Goal: Task Accomplishment & Management: Complete application form

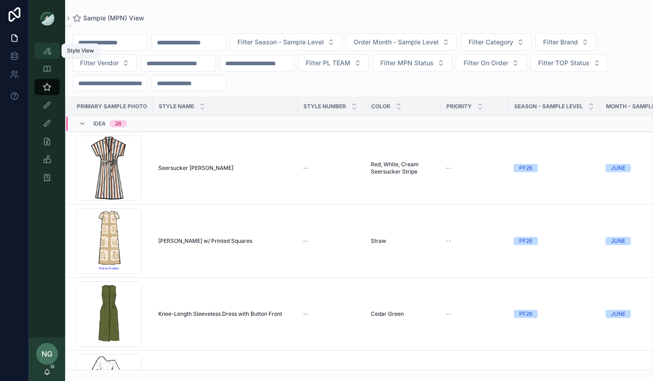
click at [43, 48] on icon "scrollable content" at bounding box center [47, 50] width 9 height 9
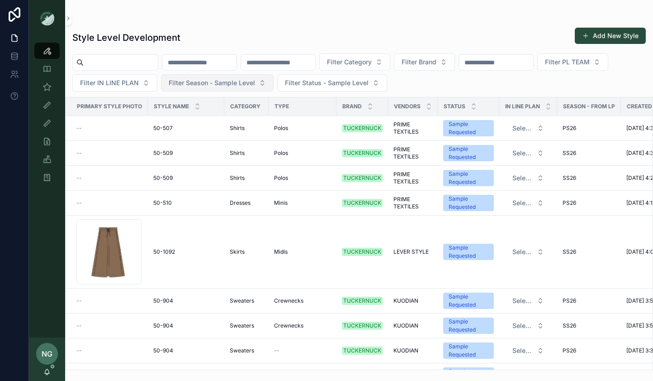
click at [191, 76] on button "Filter Season - Sample Level" at bounding box center [217, 82] width 113 height 17
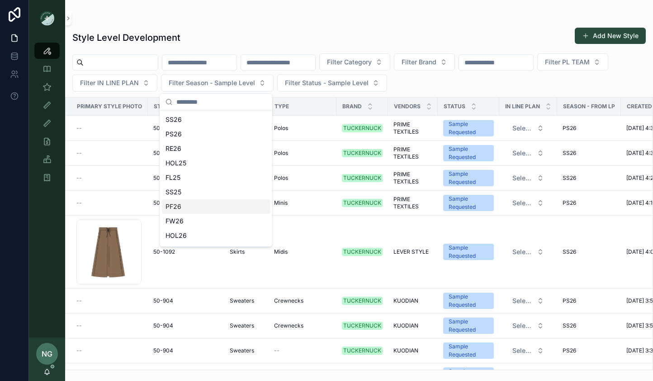
click at [212, 203] on div "PF26" at bounding box center [216, 206] width 109 height 14
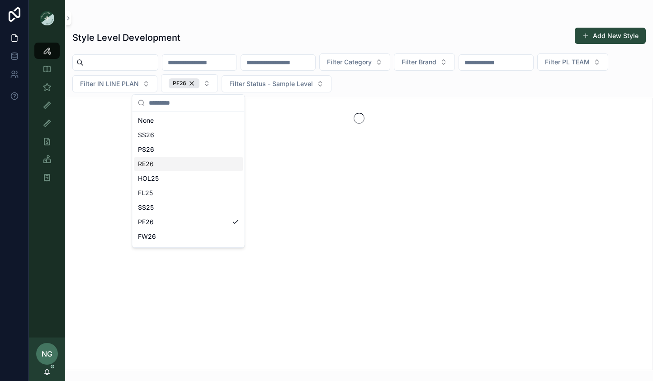
click at [305, 40] on div "Style Level Development Add New Style" at bounding box center [359, 37] width 574 height 21
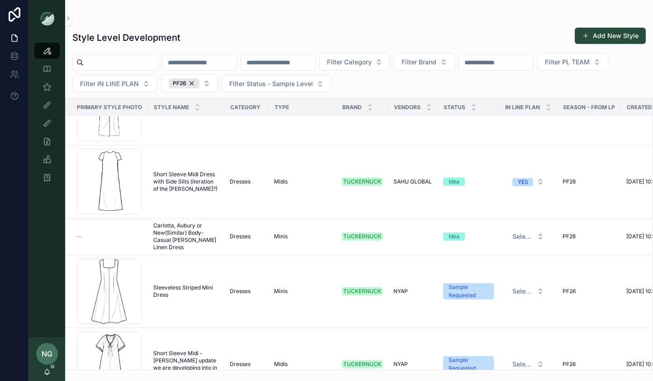
scroll to position [2005, 0]
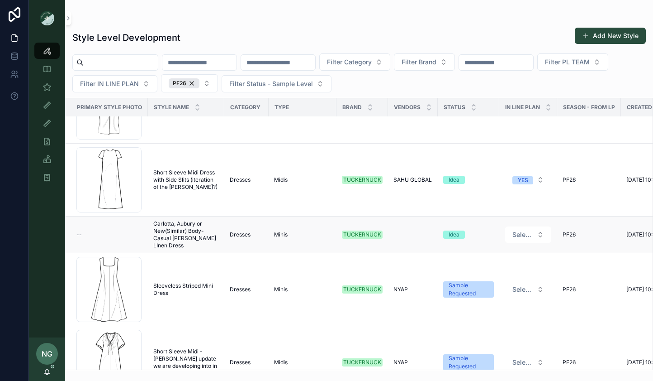
click at [172, 232] on span "Carlotta, Aubury or New(Similar) Body- Casual [PERSON_NAME] LInen Dress" at bounding box center [186, 234] width 66 height 29
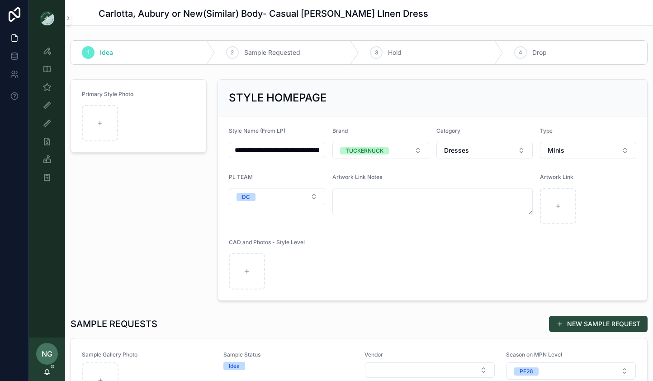
click at [245, 149] on input "**********" at bounding box center [276, 149] width 95 height 13
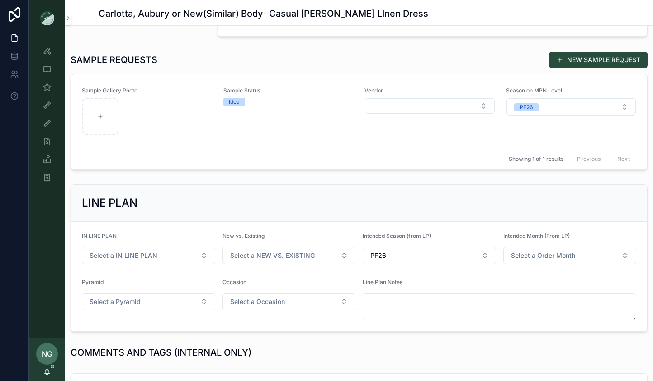
scroll to position [263, 0]
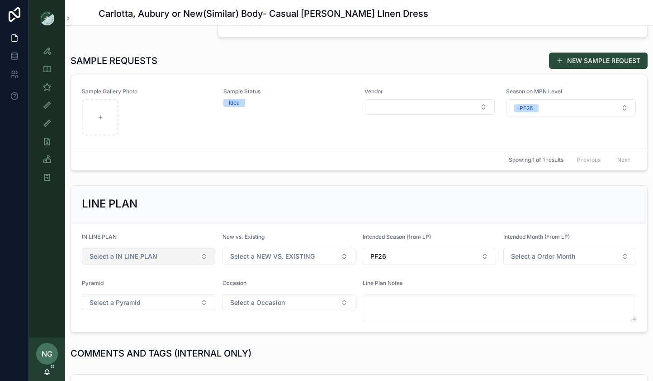
click at [208, 261] on button "Select a IN LINE PLAN" at bounding box center [148, 256] width 133 height 17
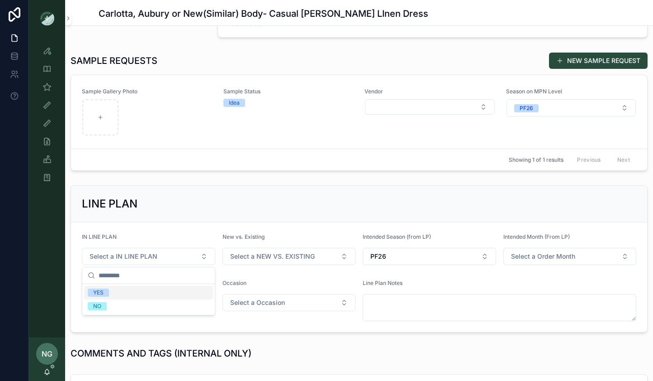
drag, startPoint x: 180, startPoint y: 289, endPoint x: 283, endPoint y: 185, distance: 146.9
click at [181, 289] on div "YES" at bounding box center [148, 293] width 129 height 14
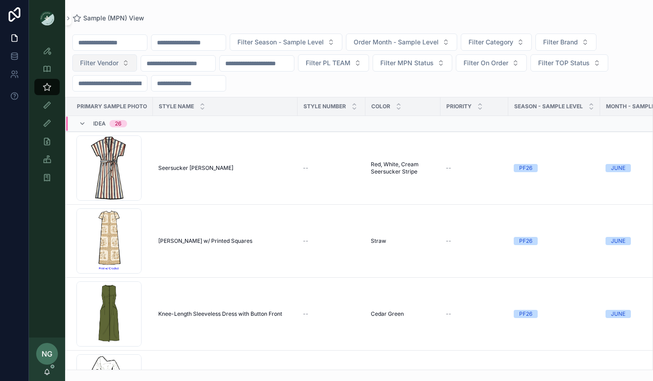
click at [124, 63] on button "Filter Vendor" at bounding box center [104, 62] width 65 height 17
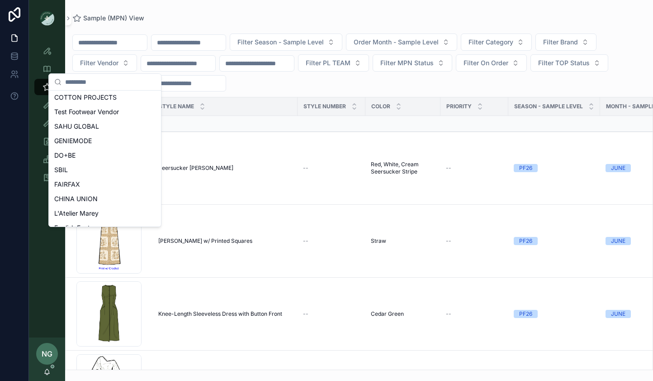
scroll to position [145, 0]
click at [97, 155] on div "DO+BE" at bounding box center [105, 157] width 109 height 14
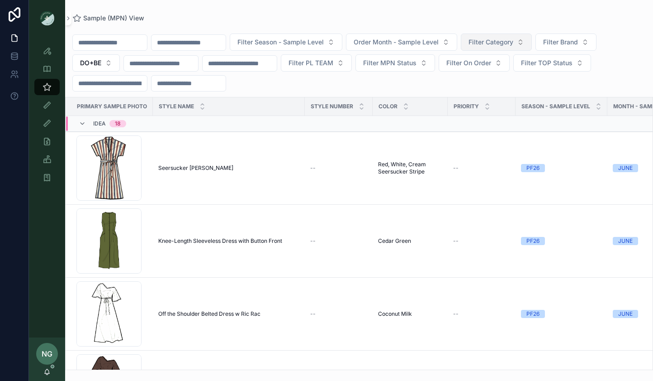
click at [495, 46] on span "Filter Category" at bounding box center [491, 42] width 45 height 9
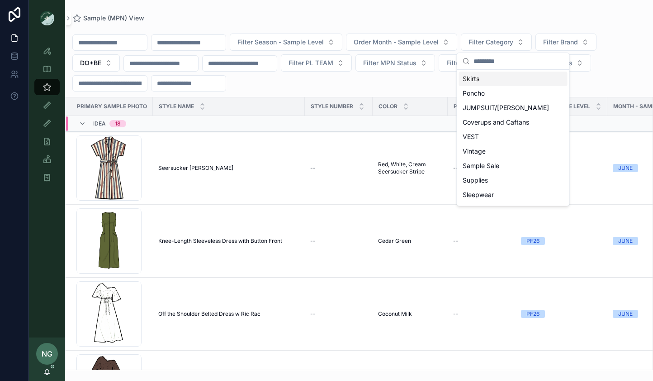
click at [492, 24] on div "Filter Season - Sample Level Order Month - Sample Level Filter Category Filter …" at bounding box center [359, 196] width 588 height 348
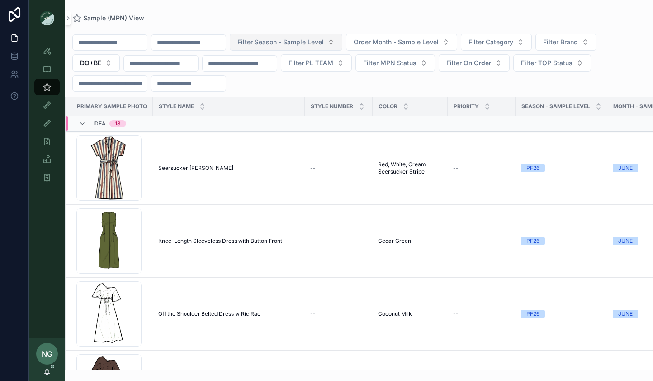
click at [343, 41] on button "Filter Season - Sample Level" at bounding box center [286, 41] width 113 height 17
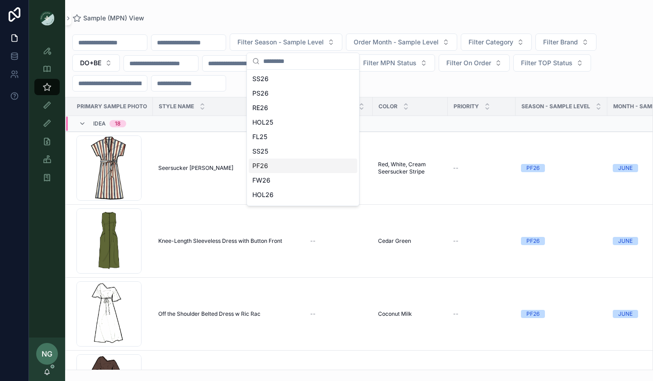
click at [300, 162] on div "PF26" at bounding box center [303, 165] width 109 height 14
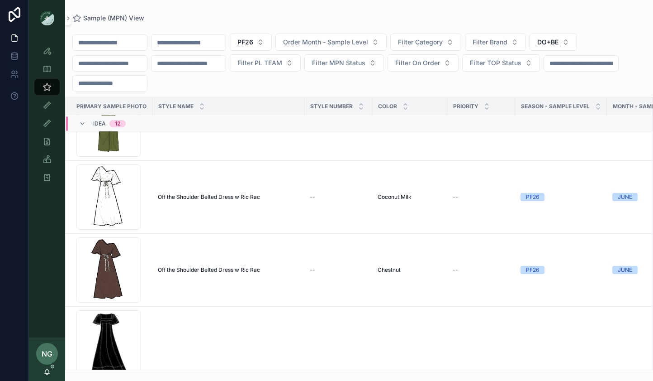
click at [265, 373] on div "Brynn Dress Brynn Dress" at bounding box center [228, 376] width 141 height 7
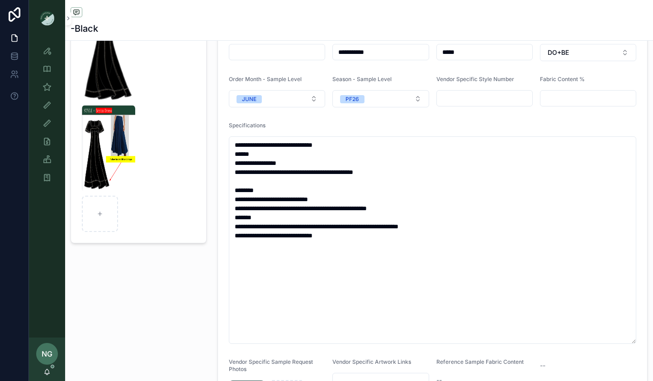
scroll to position [106, 0]
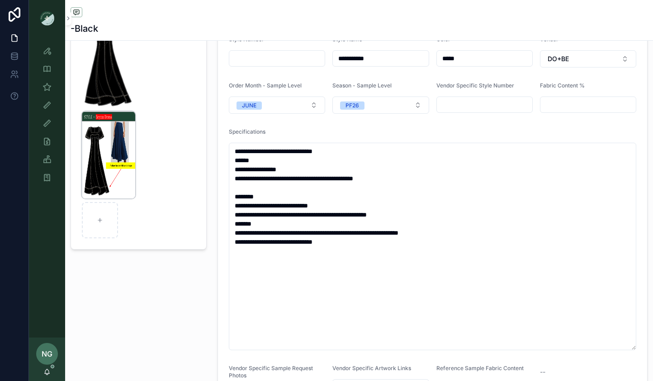
click at [125, 121] on img "scrollable content" at bounding box center [108, 154] width 53 height 87
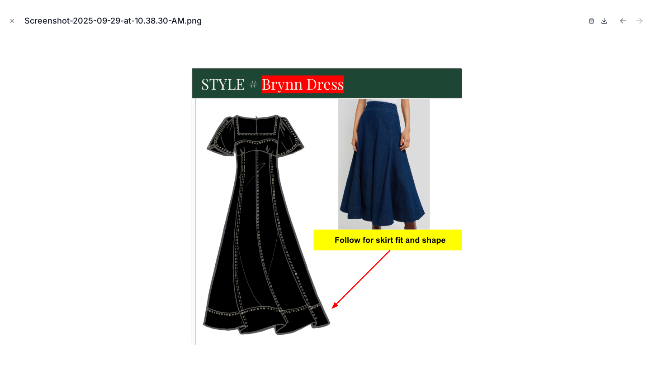
click at [605, 21] on icon at bounding box center [605, 21] width 0 height 4
drag, startPoint x: 623, startPoint y: 5, endPoint x: 612, endPoint y: 14, distance: 14.4
click at [623, 5] on div "Screenshot-2025-09-29-at-10.38.30-AM.png" at bounding box center [326, 190] width 653 height 381
click at [593, 19] on icon "button" at bounding box center [591, 20] width 7 height 7
click at [584, 20] on icon "button" at bounding box center [582, 20] width 7 height 7
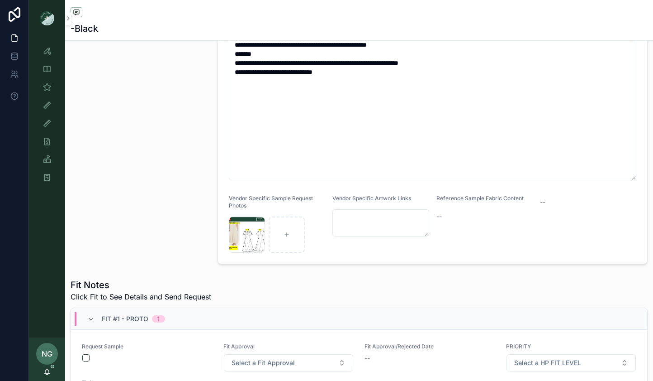
scroll to position [284, 0]
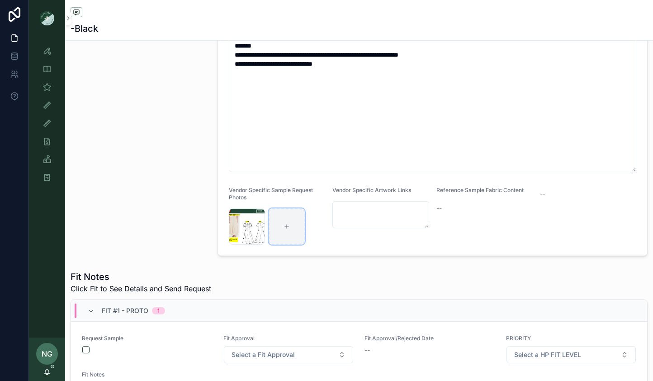
click at [283, 228] on div "scrollable content" at bounding box center [287, 226] width 36 height 36
type input "**********"
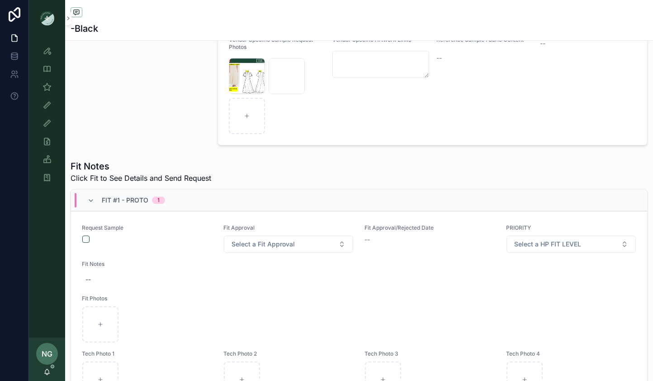
scroll to position [519, 0]
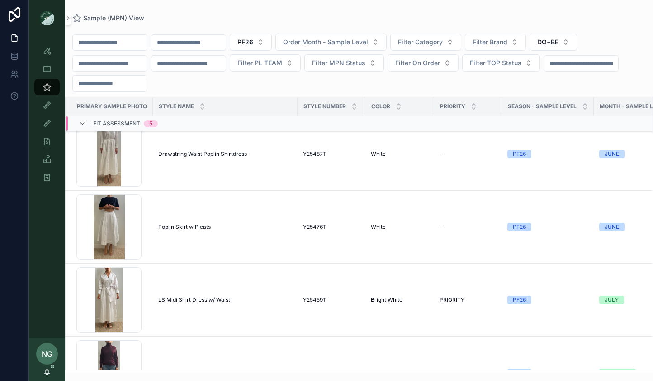
scroll to position [1539, 0]
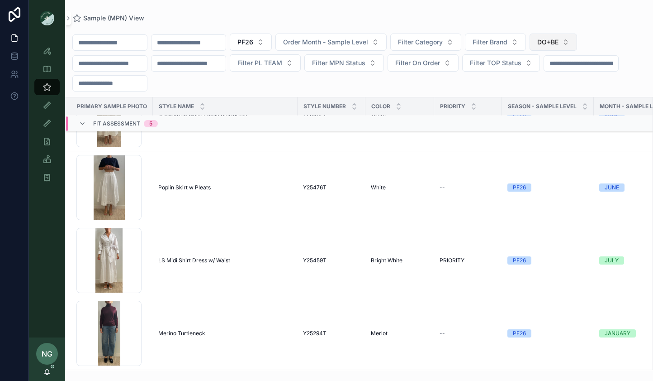
click at [577, 46] on button "DO+BE" at bounding box center [554, 41] width 48 height 17
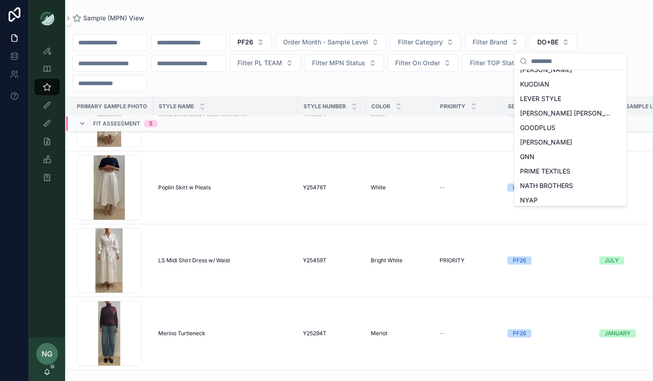
scroll to position [418, 0]
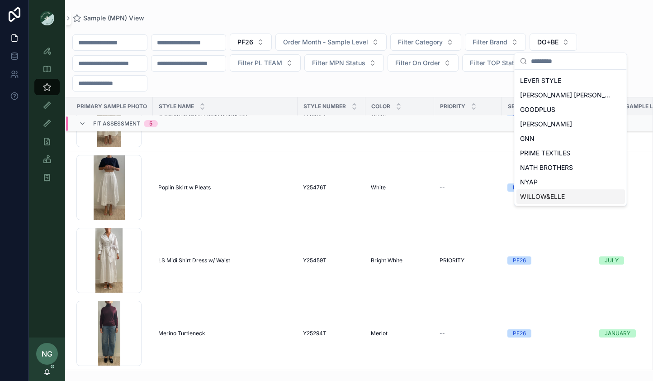
click at [550, 198] on span "WILLOW&ELLE" at bounding box center [542, 196] width 45 height 9
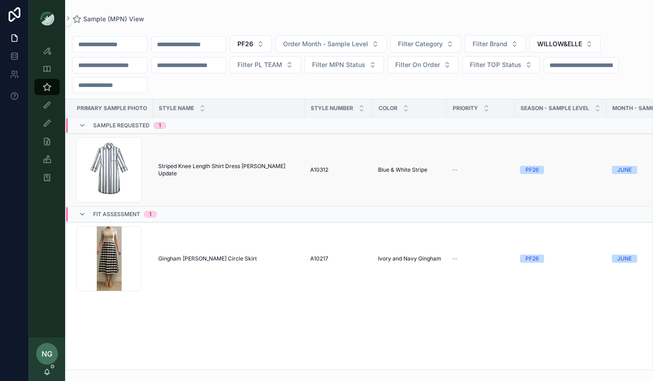
click at [190, 172] on span "Striped Knee Length Shirt Dress Carlotta Update" at bounding box center [228, 169] width 141 height 14
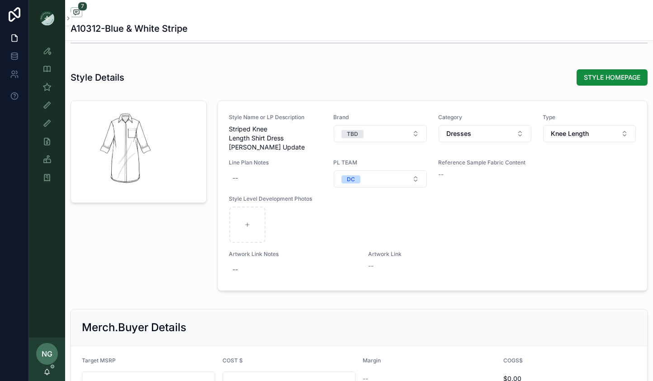
scroll to position [1112, 0]
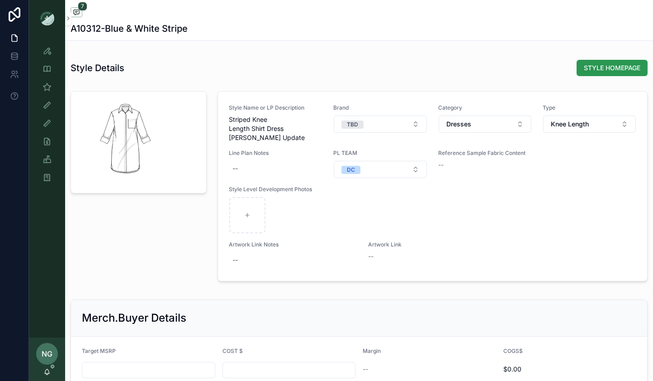
click at [601, 63] on span "STYLE HOMEPAGE" at bounding box center [612, 67] width 57 height 9
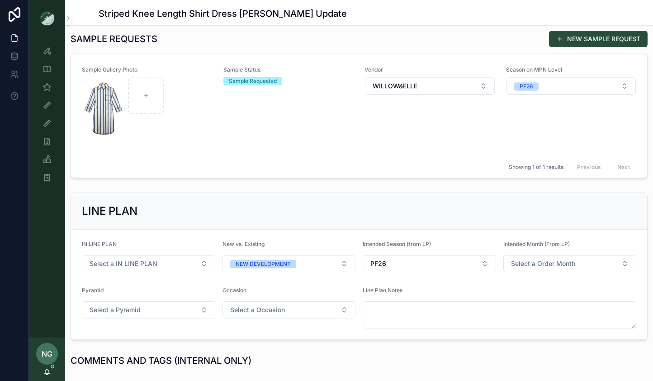
scroll to position [316, 0]
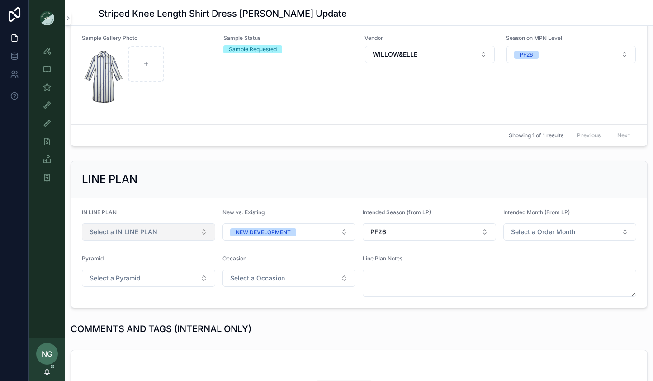
click at [189, 224] on button "Select a IN LINE PLAN" at bounding box center [148, 231] width 133 height 17
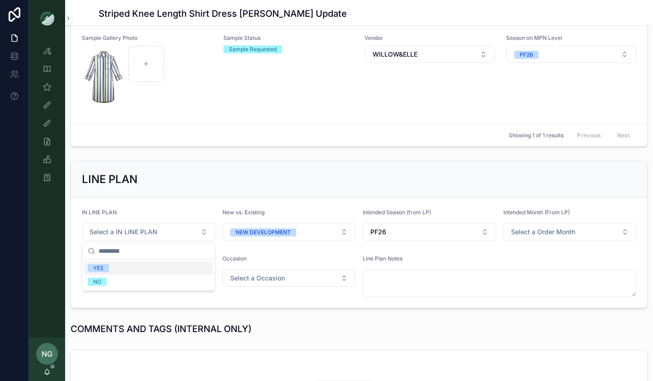
click at [168, 270] on div "YES" at bounding box center [148, 268] width 129 height 14
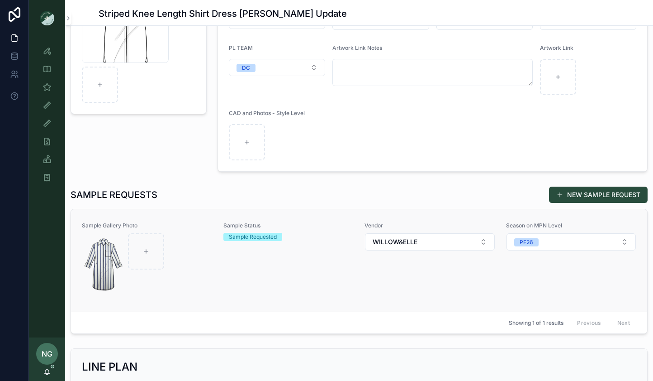
scroll to position [0, 0]
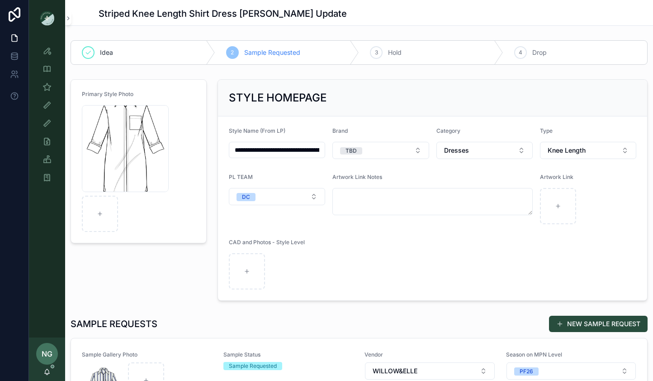
click at [265, 152] on input "**********" at bounding box center [276, 149] width 95 height 13
paste input "**********"
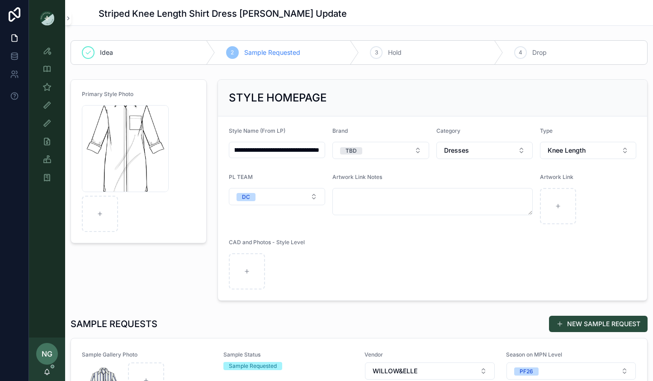
type input "**********"
click at [310, 108] on div "STYLE HOMEPAGE" at bounding box center [432, 98] width 429 height 37
click at [401, 141] on div "Brand TBD" at bounding box center [381, 143] width 96 height 32
click at [398, 143] on button "TBD" at bounding box center [381, 150] width 96 height 17
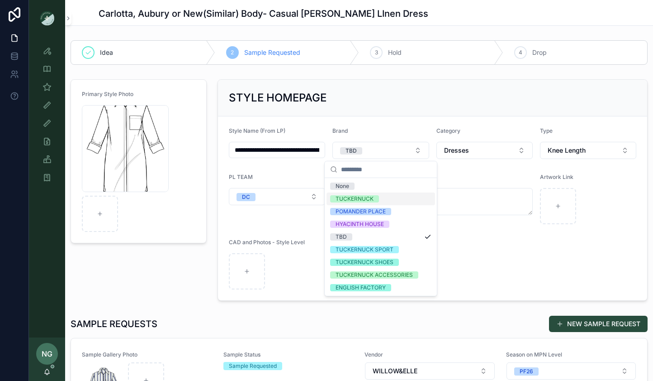
click at [386, 196] on div "TUCKERNUCK" at bounding box center [381, 198] width 109 height 13
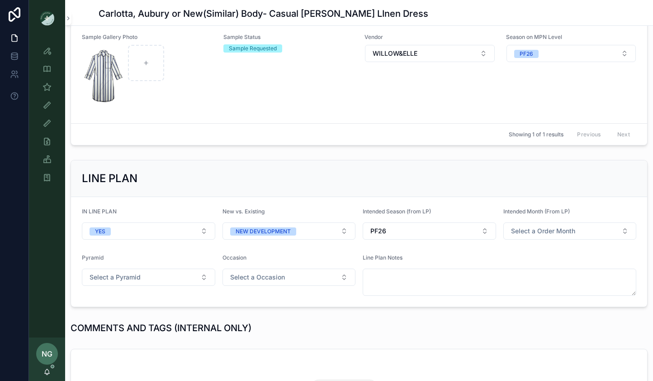
scroll to position [319, 0]
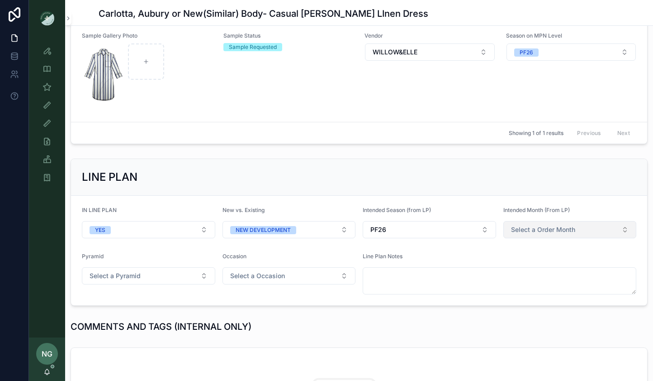
click at [557, 229] on span "Select a Order Month" at bounding box center [543, 229] width 64 height 9
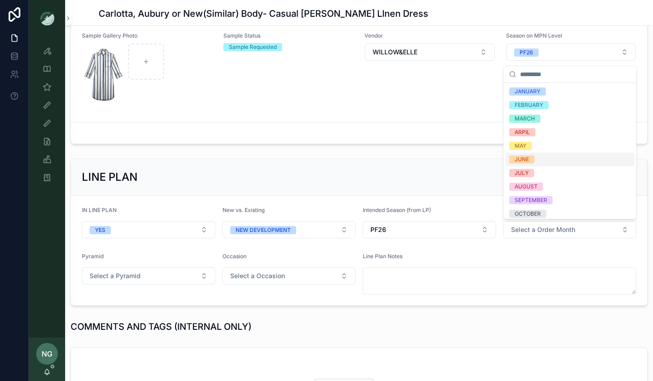
drag, startPoint x: 559, startPoint y: 157, endPoint x: 535, endPoint y: 160, distance: 24.2
click at [558, 158] on div "JUNE" at bounding box center [570, 160] width 129 height 14
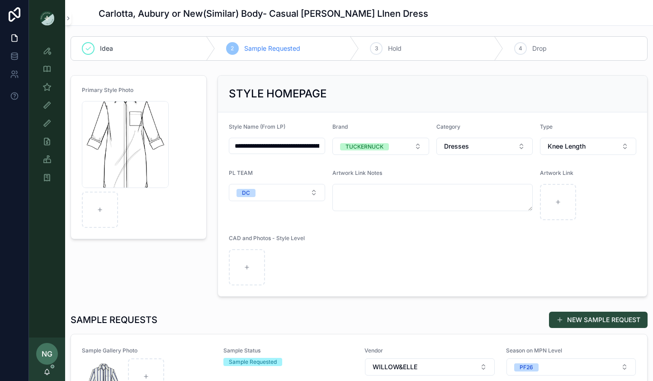
scroll to position [0, 0]
